Goal: Transaction & Acquisition: Book appointment/travel/reservation

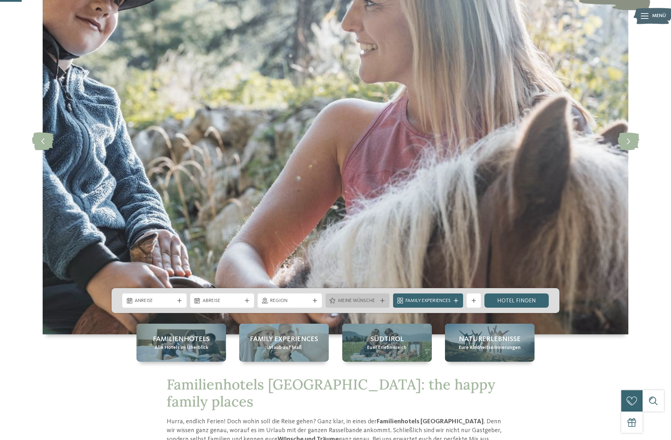
scroll to position [107, 0]
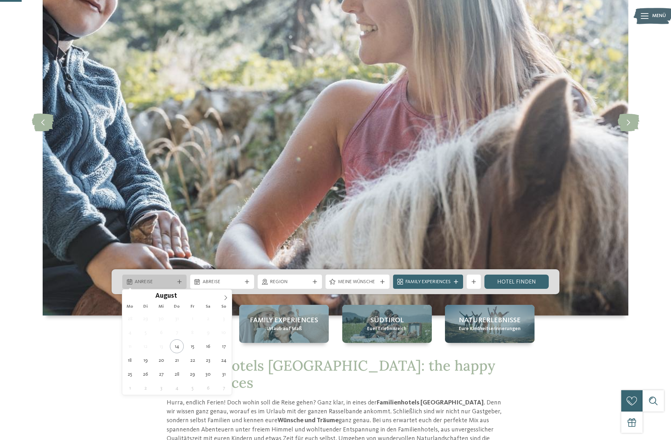
click at [158, 283] on span "Anreise" at bounding box center [154, 281] width 39 height 7
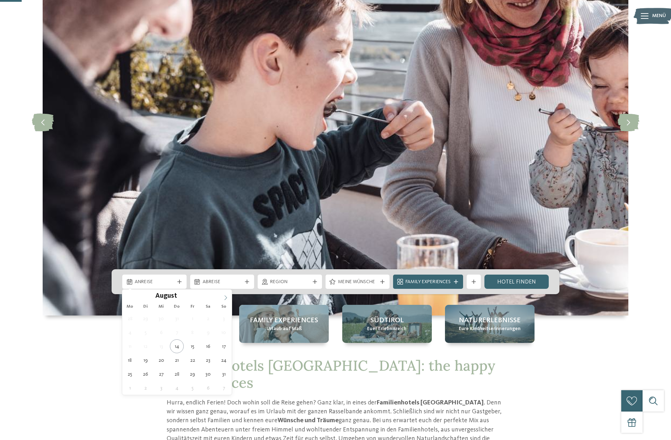
click at [226, 296] on icon at bounding box center [225, 297] width 5 height 5
type div "10.10.2025"
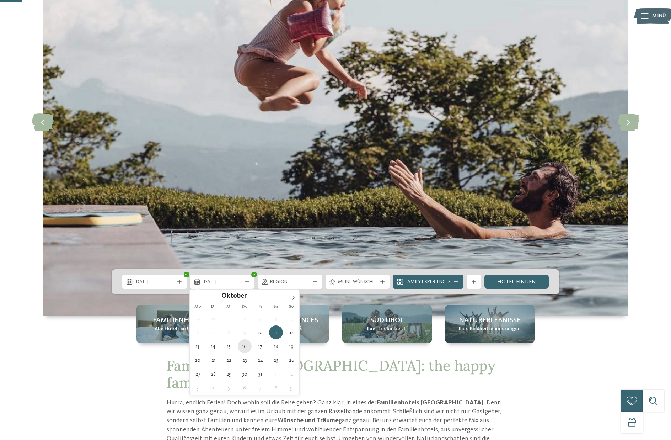
type div "16.10.2025"
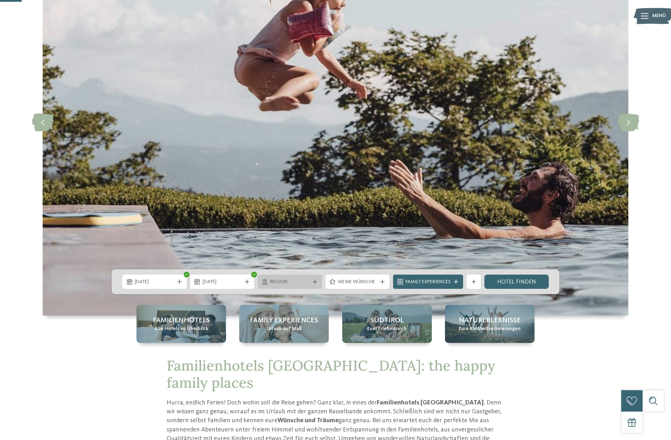
click at [309, 279] on div "Region" at bounding box center [289, 282] width 43 height 8
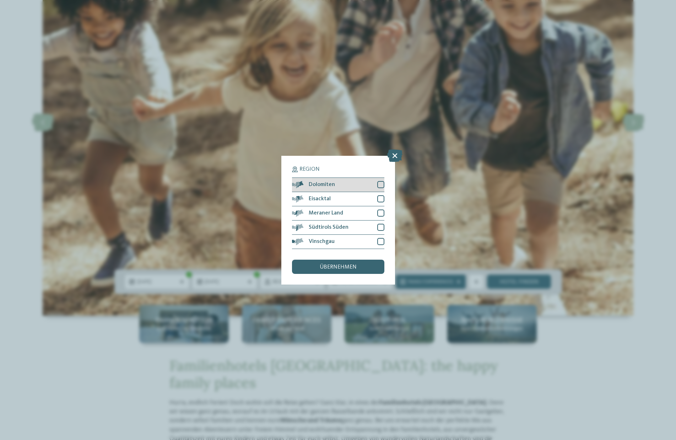
click at [381, 184] on div at bounding box center [380, 184] width 7 height 7
click at [382, 199] on div at bounding box center [380, 198] width 7 height 7
click at [379, 213] on div at bounding box center [380, 212] width 7 height 7
click at [381, 243] on div at bounding box center [380, 241] width 7 height 7
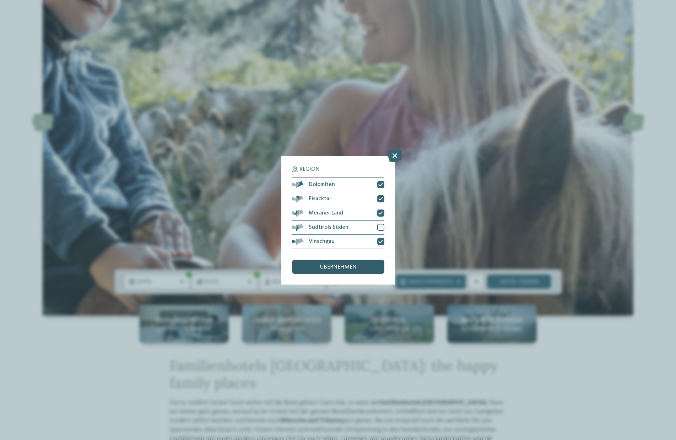
click at [321, 269] on span "übernehmen" at bounding box center [338, 267] width 37 height 6
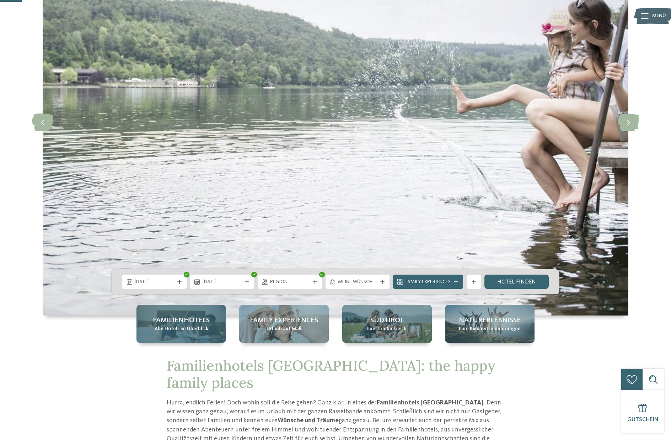
click at [184, 312] on div "Familienhotels Alle Hotels im Überblick" at bounding box center [181, 324] width 90 height 38
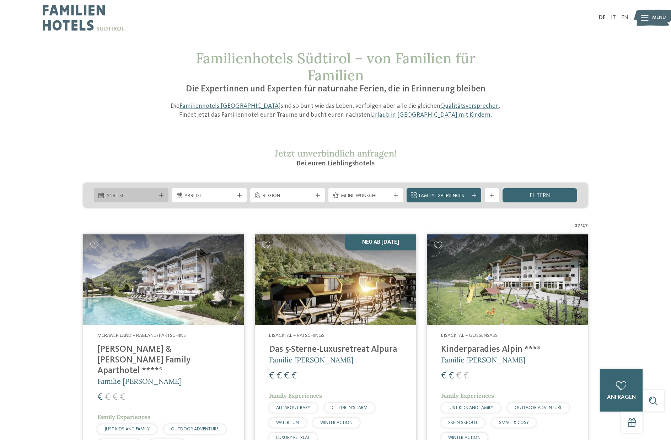
click at [129, 195] on span "Anreise" at bounding box center [131, 195] width 50 height 7
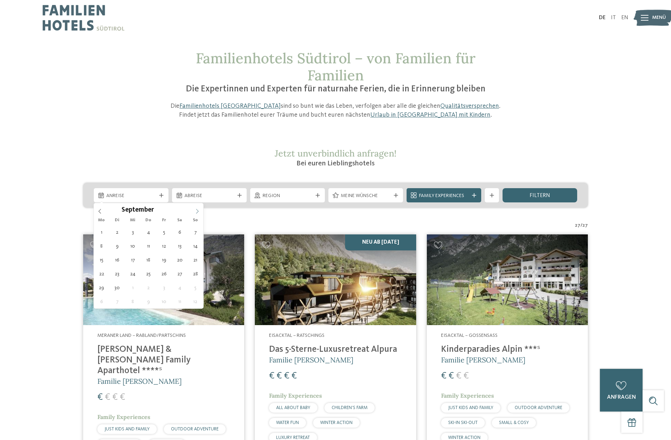
click at [196, 210] on icon at bounding box center [197, 211] width 5 height 5
type div "10.10.2025"
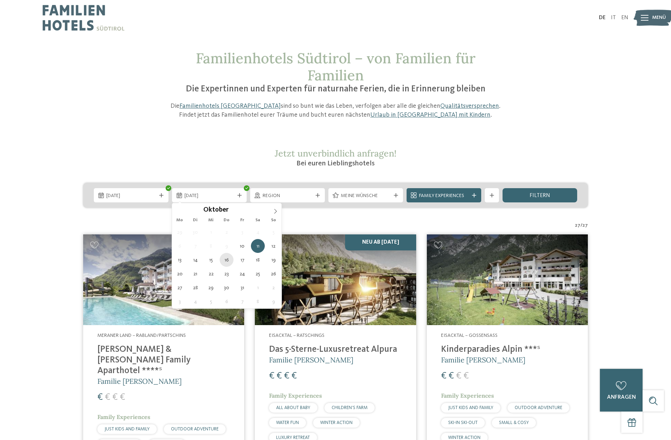
type div "16.10.2025"
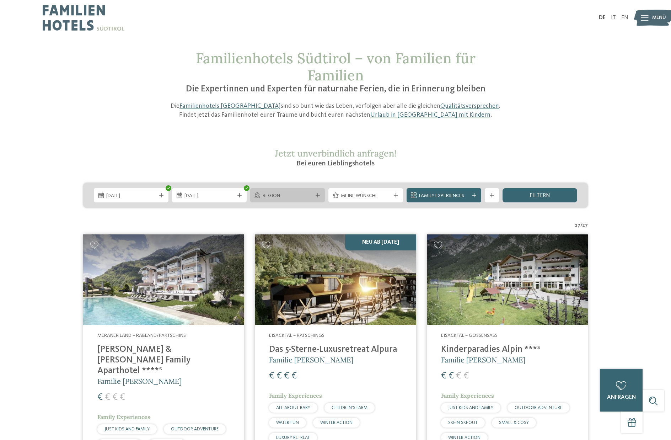
click at [317, 194] on icon at bounding box center [318, 195] width 4 height 4
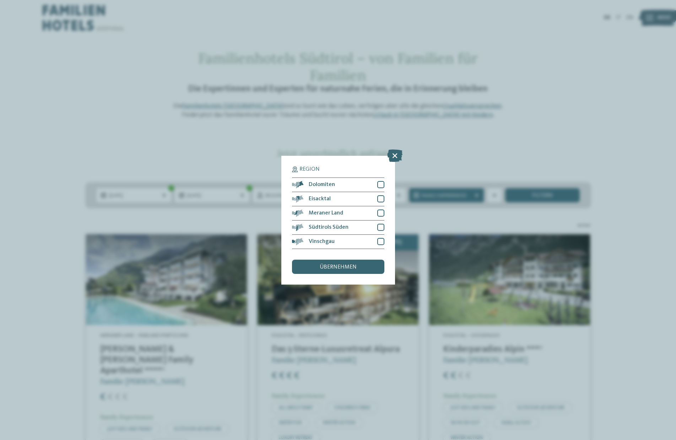
click at [386, 187] on div "Region Dolomiten Eisacktal" at bounding box center [338, 220] width 114 height 129
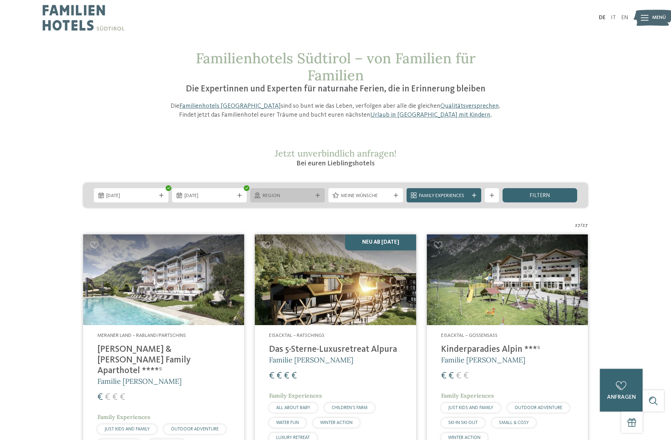
click at [311, 195] on span "Region" at bounding box center [288, 195] width 50 height 7
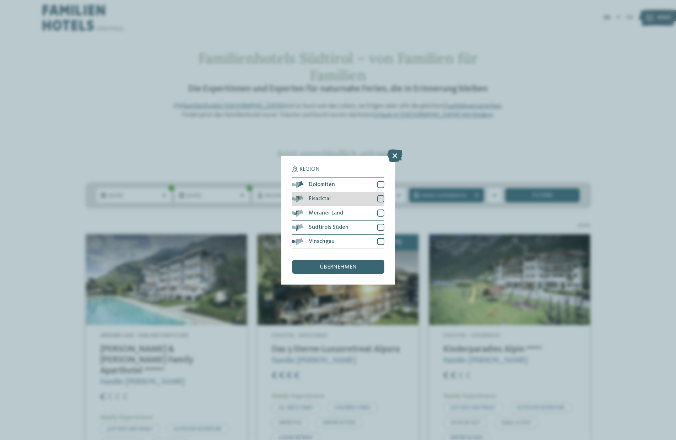
drag, startPoint x: 379, startPoint y: 182, endPoint x: 377, endPoint y: 192, distance: 9.9
click at [379, 184] on div at bounding box center [380, 184] width 7 height 7
drag, startPoint x: 376, startPoint y: 196, endPoint x: 381, endPoint y: 203, distance: 9.0
click at [376, 197] on div "Eisacktal" at bounding box center [338, 199] width 92 height 14
drag, startPoint x: 380, startPoint y: 211, endPoint x: 379, endPoint y: 224, distance: 13.2
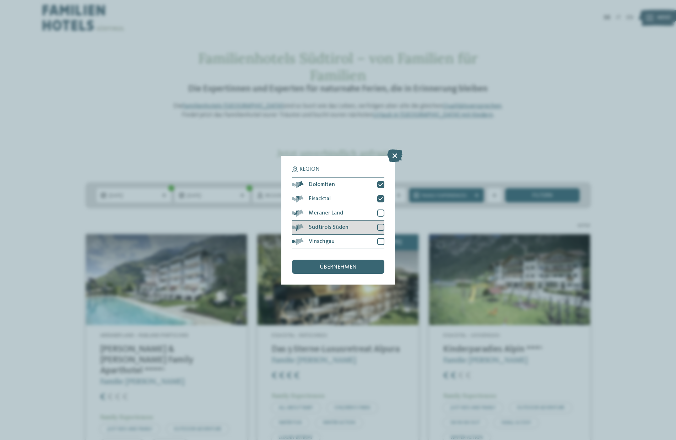
click at [380, 212] on div at bounding box center [380, 212] width 7 height 7
click at [382, 243] on div at bounding box center [380, 241] width 7 height 7
click at [343, 266] on span "übernehmen" at bounding box center [338, 267] width 37 height 6
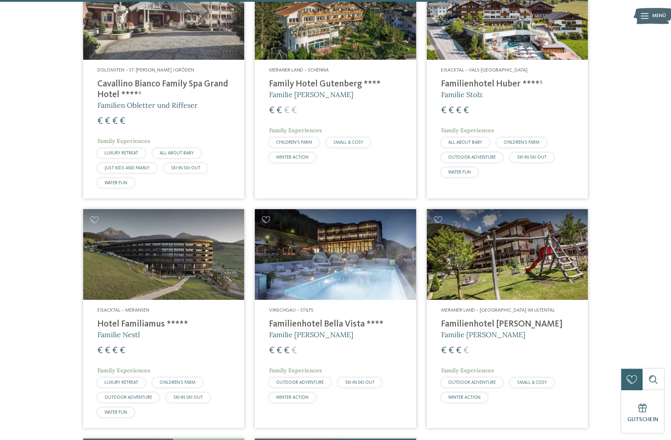
scroll to position [1264, 0]
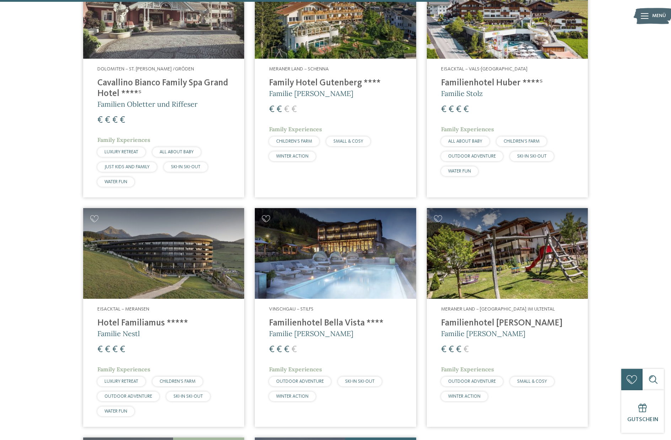
click at [461, 345] on span "€" at bounding box center [458, 349] width 5 height 9
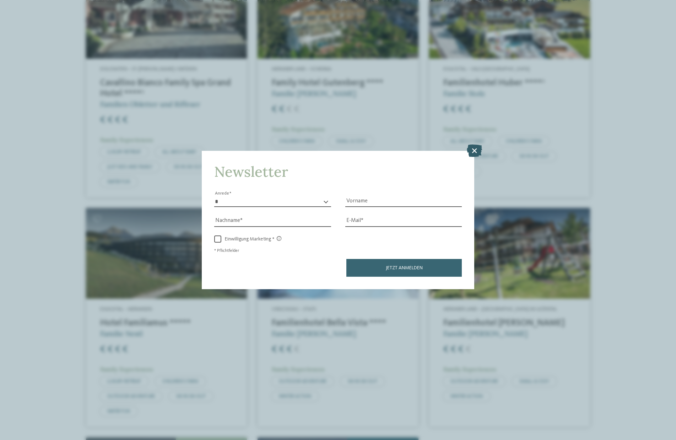
click at [471, 148] on icon at bounding box center [474, 150] width 15 height 12
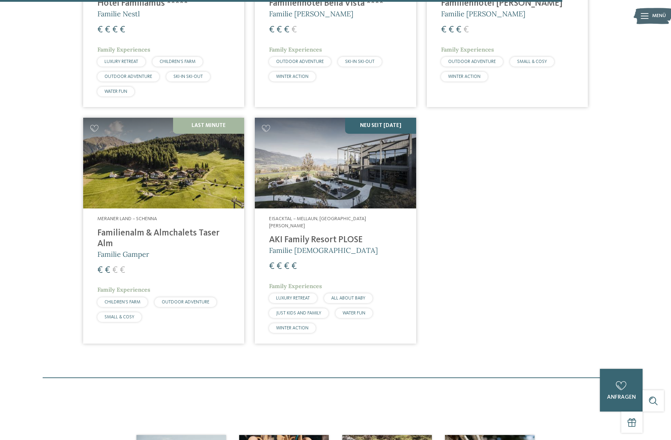
scroll to position [1584, 0]
click at [119, 266] on div "€ € € €" at bounding box center [163, 269] width 133 height 13
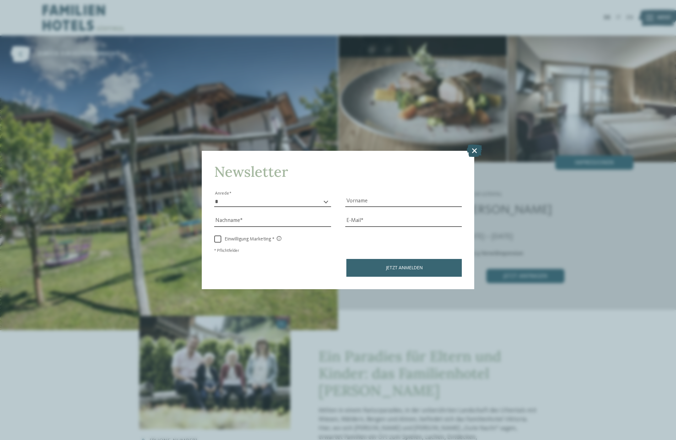
click at [476, 150] on icon at bounding box center [474, 150] width 15 height 12
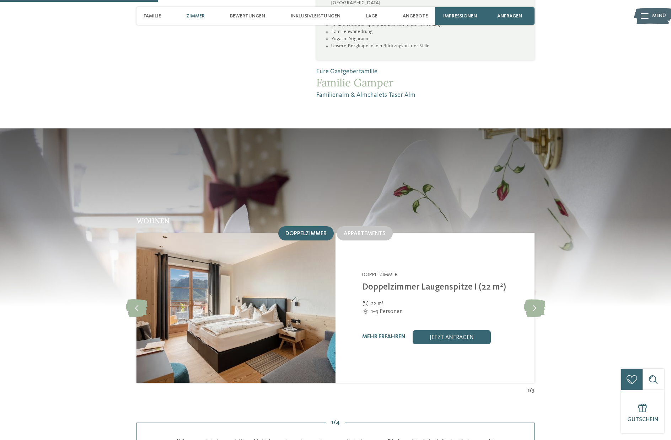
scroll to position [640, 0]
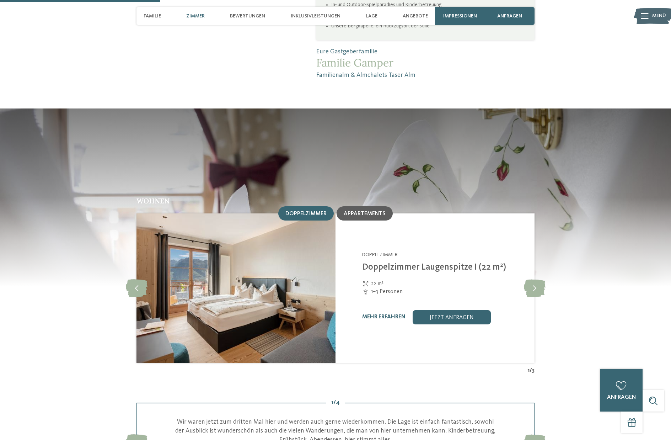
click at [353, 211] on span "Appartements" at bounding box center [365, 214] width 42 height 6
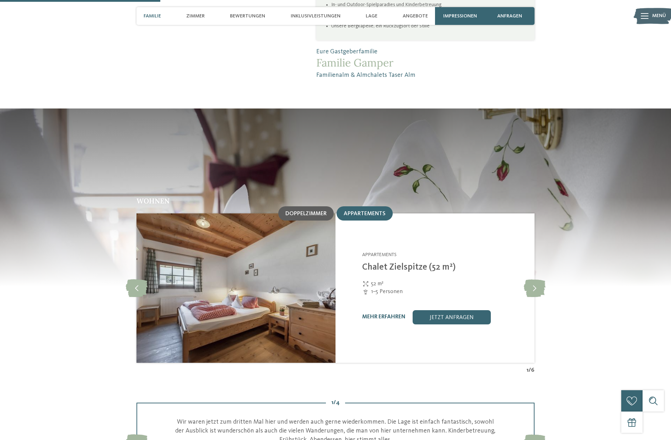
click at [325, 206] on div "Doppelzimmer" at bounding box center [305, 213] width 55 height 14
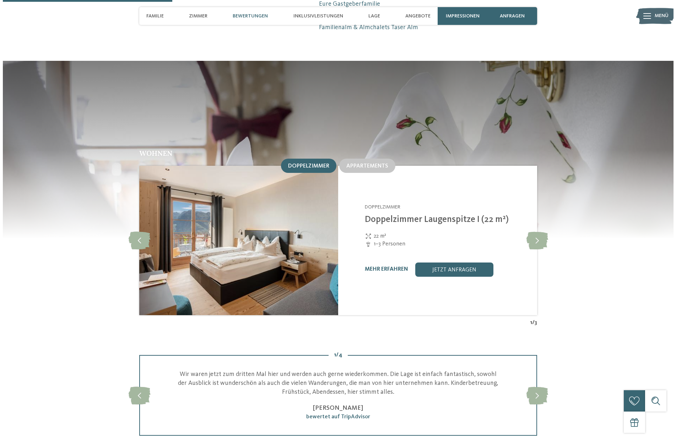
scroll to position [711, 0]
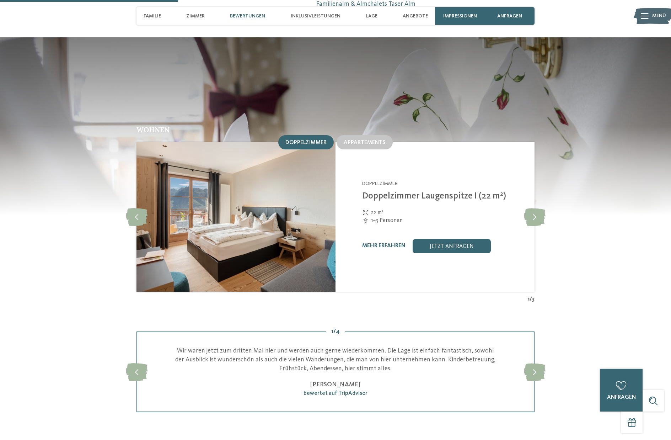
click at [389, 243] on link "mehr erfahren" at bounding box center [383, 246] width 43 height 6
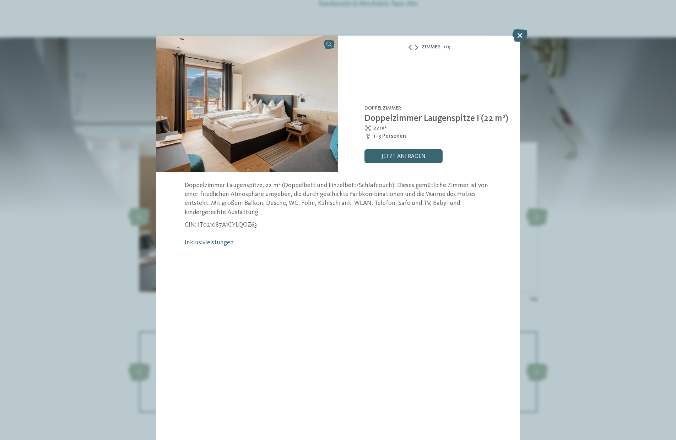
click at [221, 244] on link "Inklusivleistungen" at bounding box center [209, 242] width 49 height 6
